Goal: Go to known website: Access a specific website the user already knows

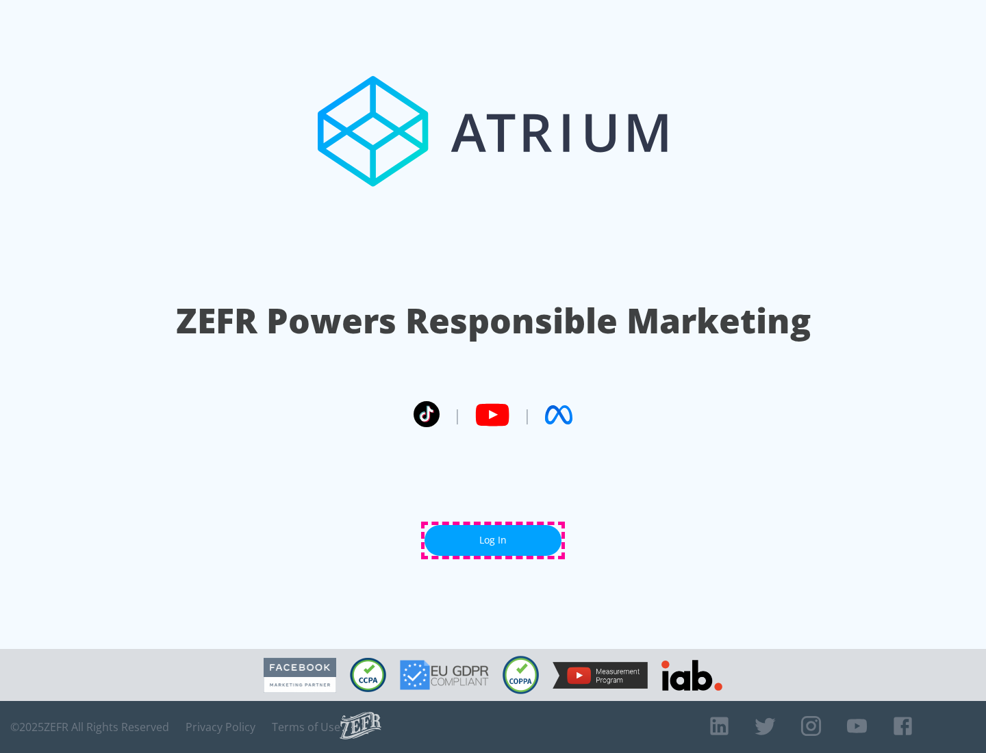
click at [493, 540] on link "Log In" at bounding box center [493, 540] width 137 height 31
